Goal: Information Seeking & Learning: Learn about a topic

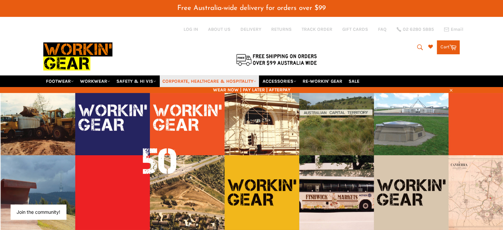
click at [172, 75] on link "CORPORATE, HEALTHCARE & HOSPITALITY" at bounding box center [209, 81] width 99 height 12
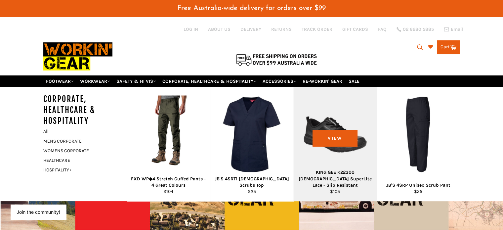
click at [326, 116] on div "View" at bounding box center [335, 144] width 83 height 114
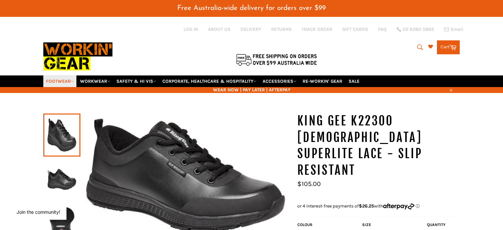
click at [59, 75] on link "FOOTWEAR" at bounding box center [59, 81] width 33 height 12
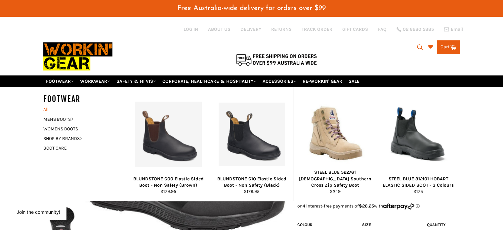
click at [46, 105] on link "All" at bounding box center [83, 110] width 87 height 10
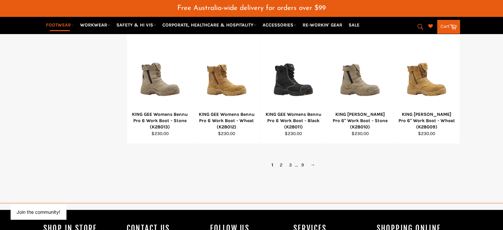
scroll to position [506, 0]
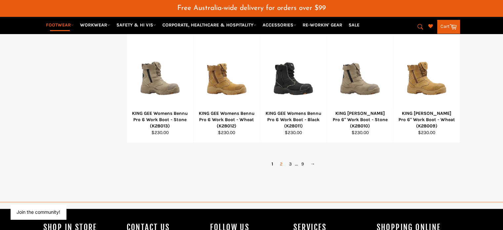
click at [282, 159] on link "2" at bounding box center [281, 164] width 9 height 10
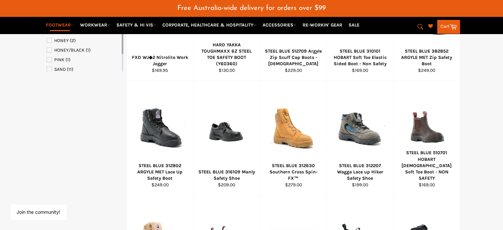
scroll to position [355, 0]
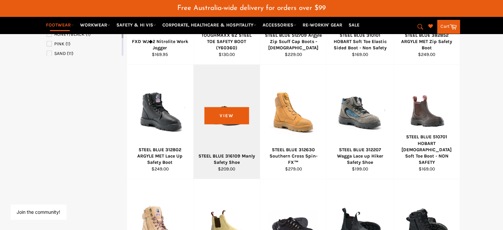
click at [219, 124] on div at bounding box center [227, 112] width 50 height 78
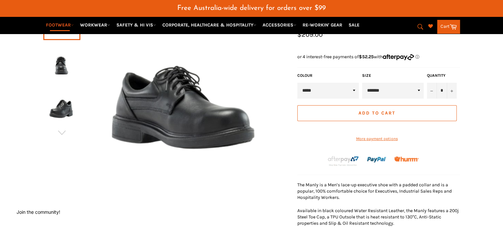
scroll to position [122, 0]
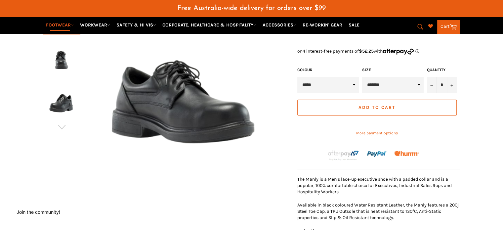
click at [60, 91] on img at bounding box center [62, 101] width 30 height 36
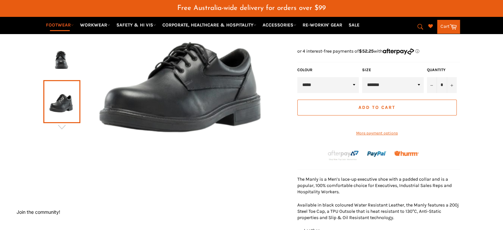
click at [64, 53] on img at bounding box center [62, 57] width 30 height 36
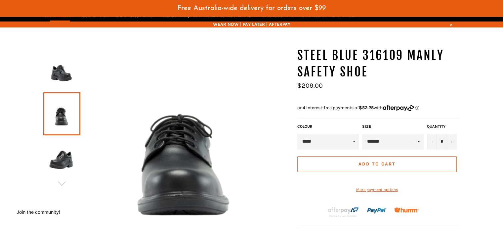
scroll to position [0, 0]
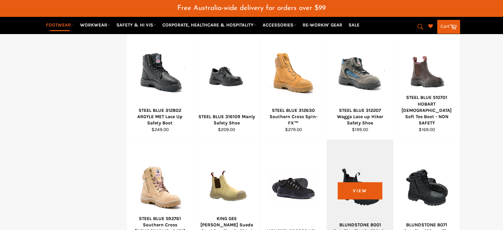
scroll to position [410, 0]
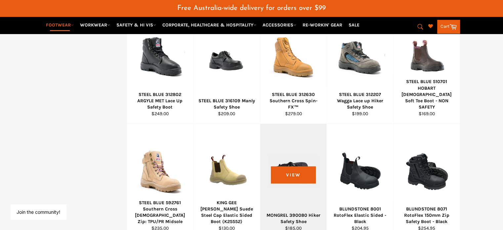
click at [293, 164] on div at bounding box center [294, 171] width 50 height 78
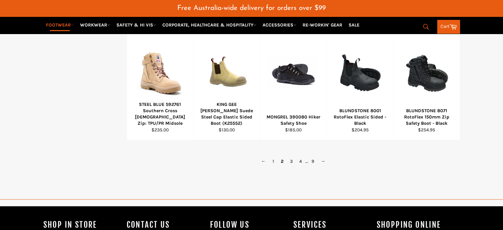
scroll to position [525, 0]
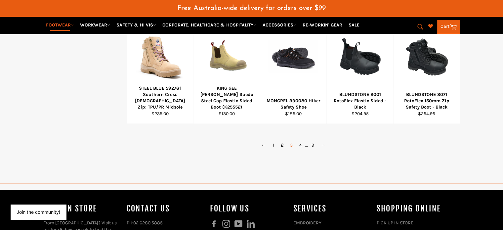
click at [292, 140] on link "3" at bounding box center [291, 145] width 9 height 10
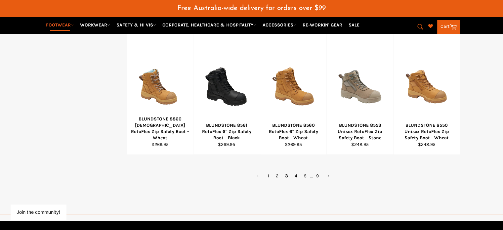
scroll to position [497, 0]
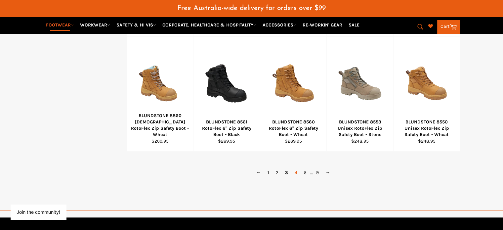
click at [296, 168] on link "4" at bounding box center [296, 173] width 9 height 10
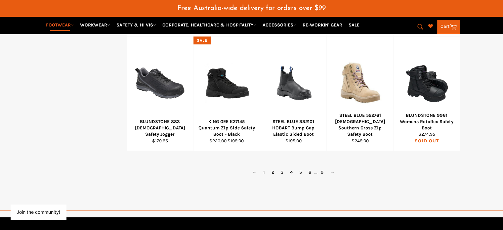
scroll to position [499, 0]
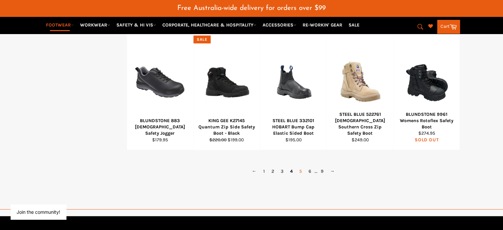
click at [300, 166] on link "5" at bounding box center [300, 171] width 9 height 10
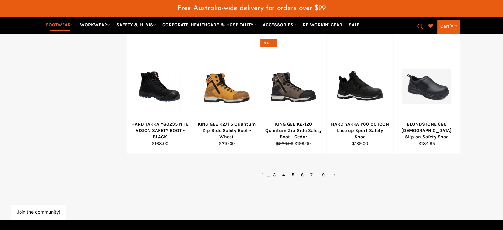
scroll to position [522, 0]
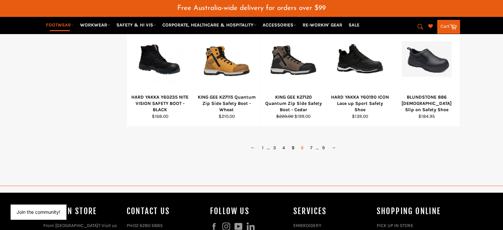
click at [303, 143] on link "6" at bounding box center [302, 148] width 9 height 10
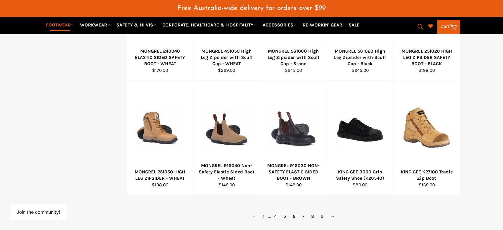
scroll to position [457, 0]
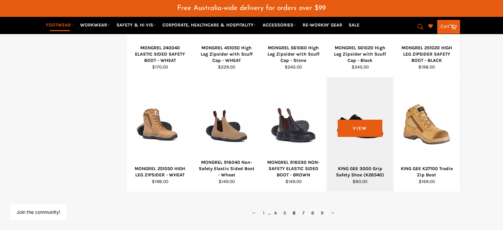
click at [361, 118] on div at bounding box center [360, 124] width 50 height 78
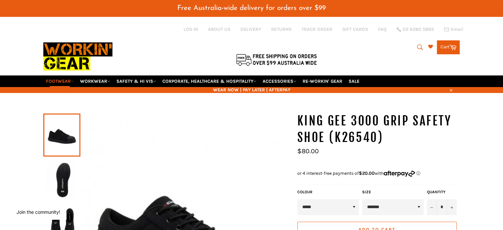
click at [420, 44] on icon "submit" at bounding box center [421, 47] width 6 height 6
click at [398, 46] on input "Search" at bounding box center [393, 47] width 83 height 13
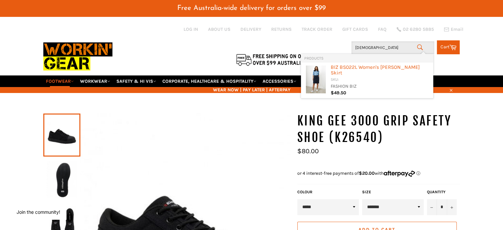
type input "[DEMOGRAPHIC_DATA]"
click at [418, 44] on icon "submit" at bounding box center [420, 47] width 7 height 7
